Goal: Check status: Check status

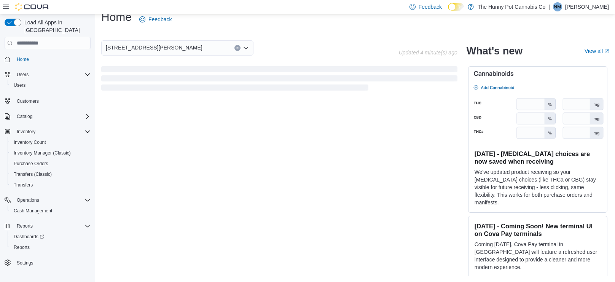
scroll to position [129, 0]
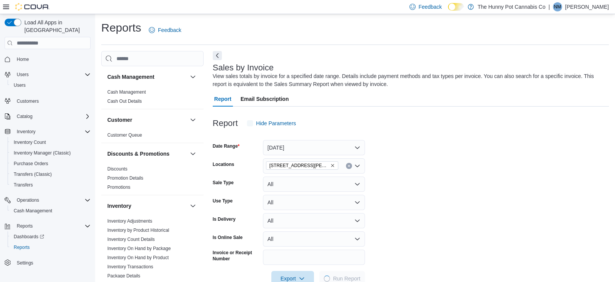
scroll to position [19, 0]
